Goal: Information Seeking & Learning: Find specific fact

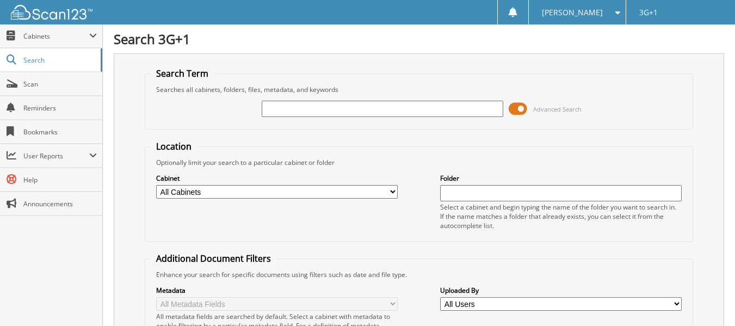
click at [279, 107] on input "text" at bounding box center [382, 109] width 241 height 16
type input "34326"
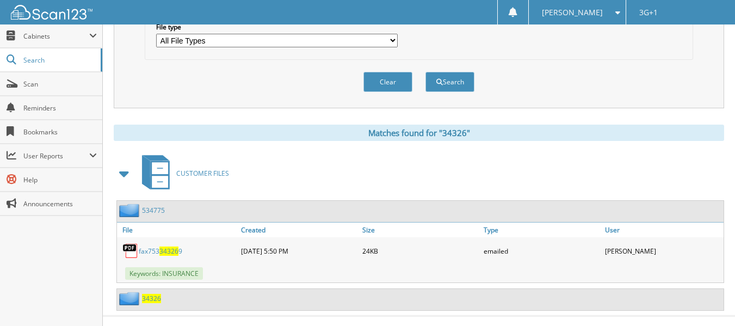
scroll to position [389, 0]
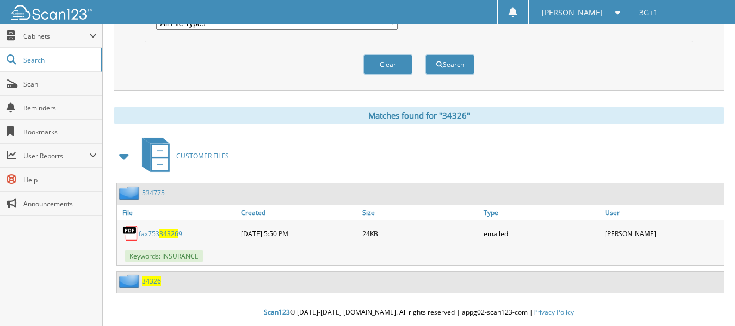
click at [155, 283] on span "34326" at bounding box center [151, 280] width 19 height 9
